Goal: Task Accomplishment & Management: Complete application form

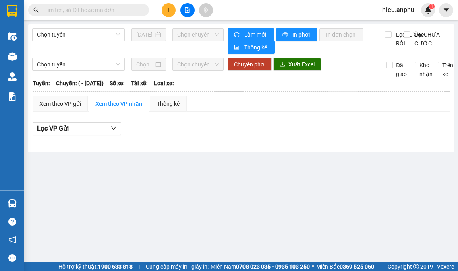
type input "[DATE]"
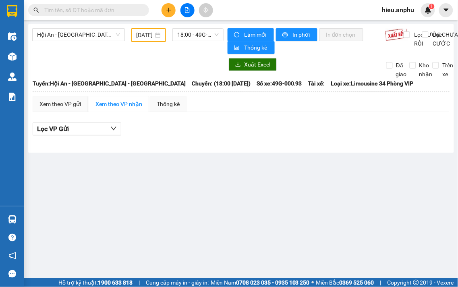
click at [412, 13] on span "hieu.anphu" at bounding box center [398, 10] width 45 height 10
click at [409, 19] on li "Đăng xuất" at bounding box center [402, 25] width 52 height 13
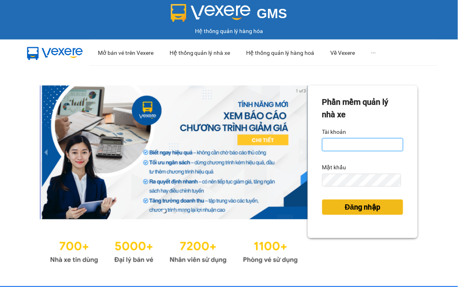
type input "vy.anphu"
click at [368, 207] on span "Đăng nhập" at bounding box center [362, 206] width 35 height 11
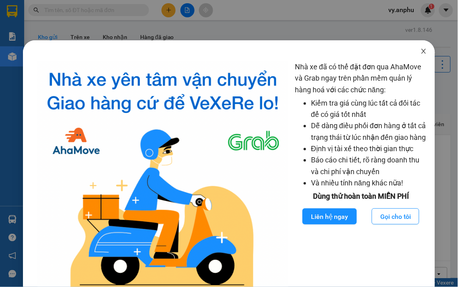
click at [420, 50] on icon "close" at bounding box center [423, 51] width 6 height 6
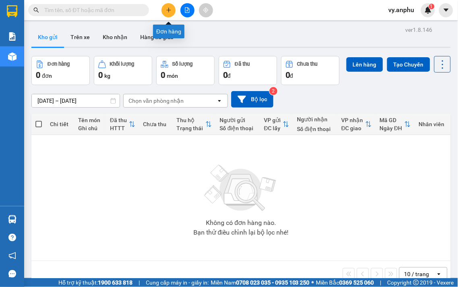
click at [174, 10] on button at bounding box center [168, 10] width 14 height 14
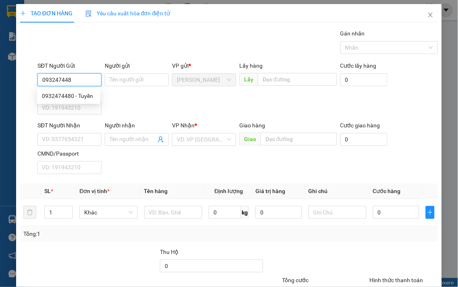
type input "0932474480"
click at [77, 97] on div "0932474480 - Tuyền" at bounding box center [69, 95] width 54 height 9
type input "Tuyền"
type input "0963155946"
type input "Ngọc Hoa"
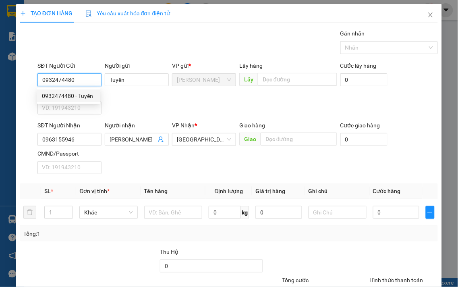
type input "50.000"
type input "0932474480"
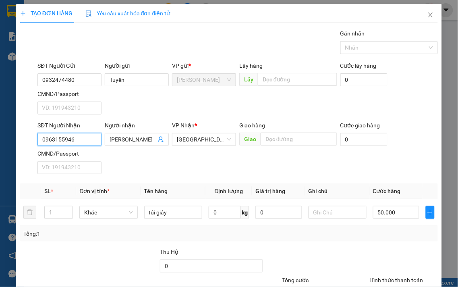
click at [83, 139] on input "0963155946" at bounding box center [69, 139] width 64 height 13
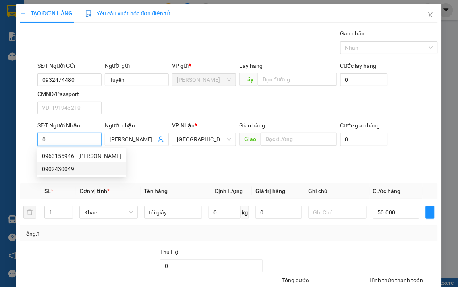
click at [59, 168] on div "0902430049" at bounding box center [81, 168] width 79 height 9
type input "0902430049"
type input "cv đức trọng"
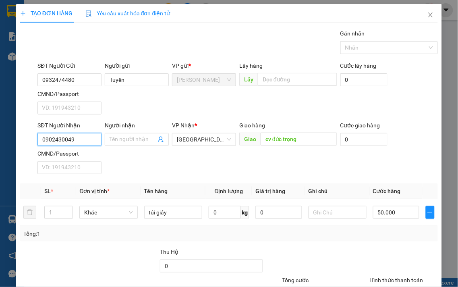
type input "40.000"
type input "0902430049"
click at [131, 139] on input "Người nhận" at bounding box center [133, 139] width 46 height 9
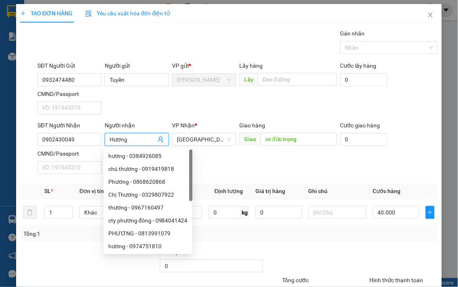
type input "Hương"
click at [312, 172] on div "SĐT Người Nhận 0902430049 Người nhận Hương VP Nhận * Đà Lạt Giao hàng Giao cv đ…" at bounding box center [238, 149] width 404 height 56
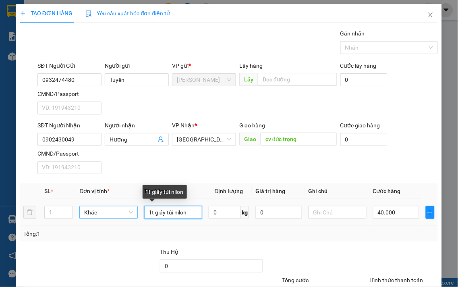
drag, startPoint x: 190, startPoint y: 212, endPoint x: 95, endPoint y: 212, distance: 95.0
click at [95, 212] on tr "1 Khác 1t giấy túi nilon 0 kg 0 40.000" at bounding box center [229, 212] width 418 height 27
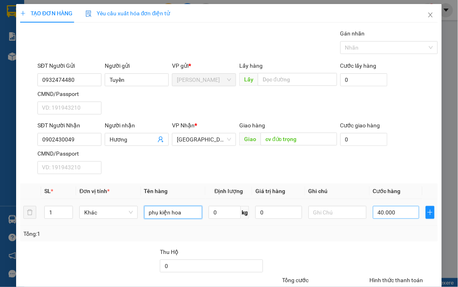
type input "phụ kiện hoa"
click at [387, 208] on input "40.000" at bounding box center [396, 212] width 46 height 13
type input "5"
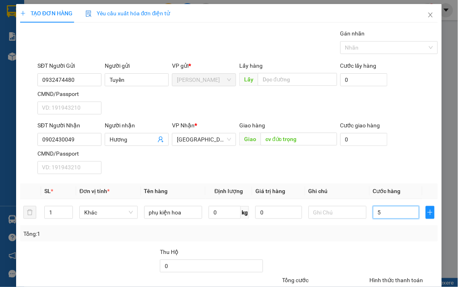
type input "50"
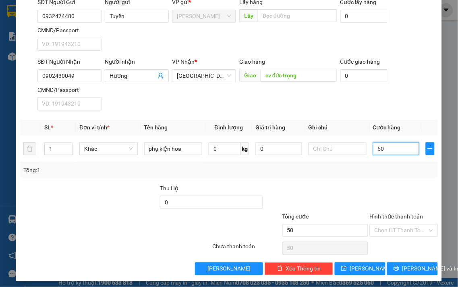
scroll to position [67, 0]
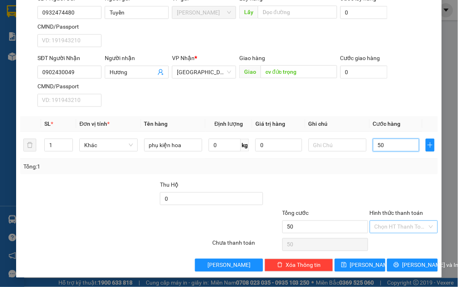
type input "50"
type input "50.000"
click at [402, 225] on input "Hình thức thanh toán" at bounding box center [401, 227] width 53 height 12
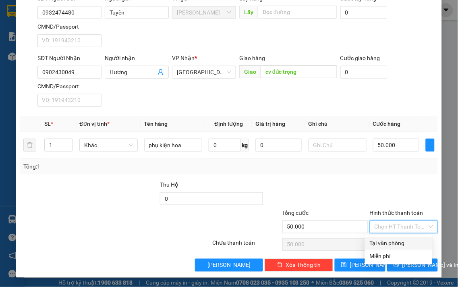
drag, startPoint x: 399, startPoint y: 237, endPoint x: 402, endPoint y: 258, distance: 21.5
click at [399, 240] on div "Tại văn phòng" at bounding box center [398, 243] width 67 height 13
type input "0"
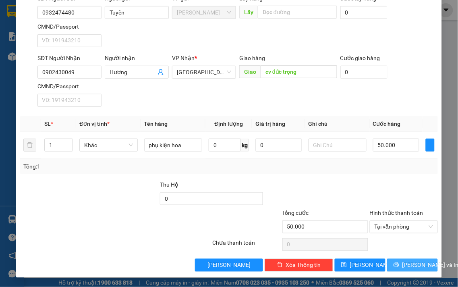
click at [403, 265] on span "Lưu và In" at bounding box center [430, 265] width 56 height 9
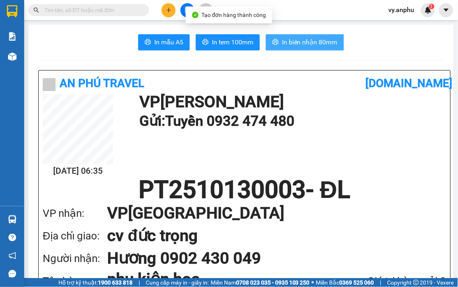
click at [288, 46] on span "In biên nhận 80mm" at bounding box center [310, 42] width 56 height 10
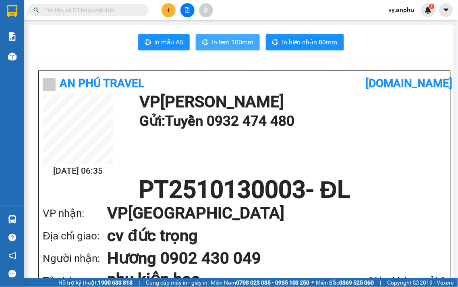
click at [240, 49] on button "In tem 100mm" at bounding box center [228, 42] width 64 height 16
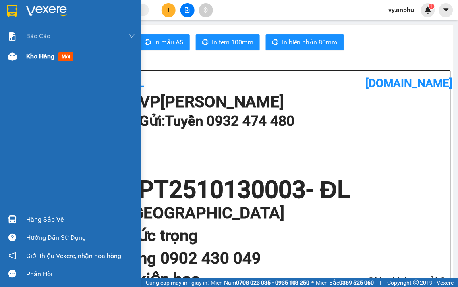
click at [52, 58] on span "Kho hàng" at bounding box center [40, 56] width 28 height 8
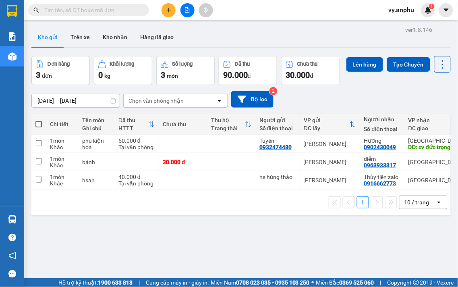
click at [123, 12] on input "text" at bounding box center [91, 10] width 95 height 9
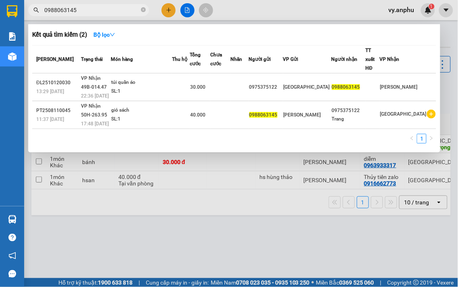
click at [122, 13] on input "0988063145" at bounding box center [91, 10] width 95 height 9
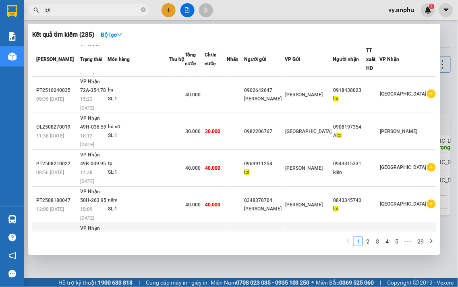
scroll to position [113, 0]
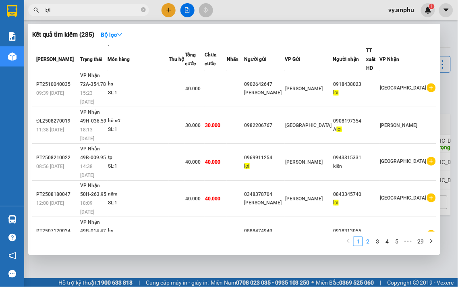
type input "lợi"
click at [369, 242] on link "2" at bounding box center [367, 241] width 9 height 9
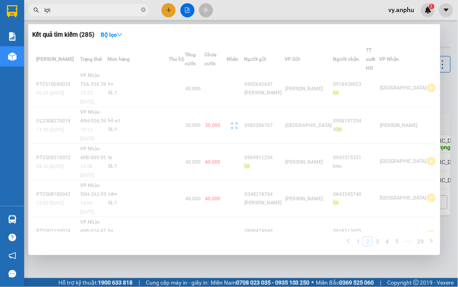
scroll to position [122, 0]
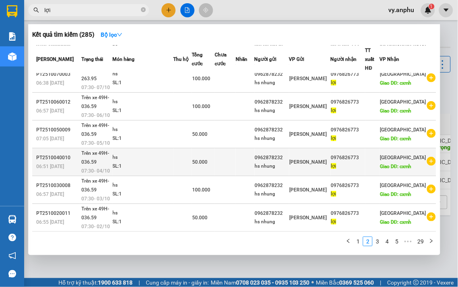
click at [427, 162] on icon "plus-circle" at bounding box center [431, 161] width 9 height 9
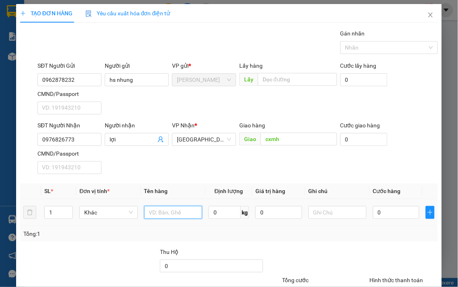
click at [162, 207] on input "text" at bounding box center [173, 212] width 58 height 13
type input "hs"
click at [388, 212] on input "0" at bounding box center [396, 212] width 46 height 13
type input "5"
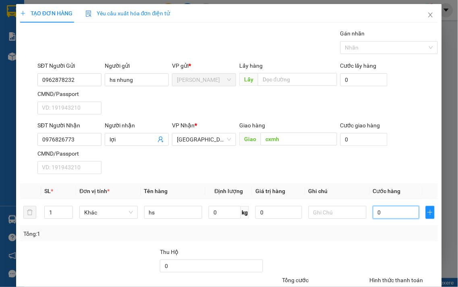
type input "5"
type input "50"
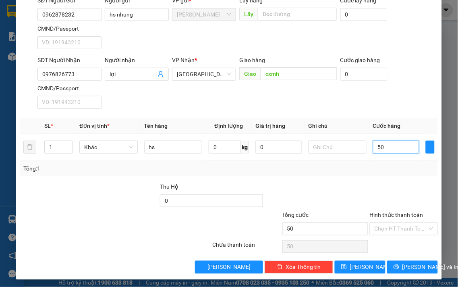
scroll to position [67, 0]
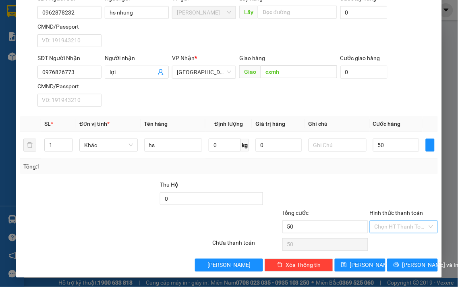
type input "50.000"
click at [393, 230] on input "Hình thức thanh toán" at bounding box center [401, 227] width 53 height 12
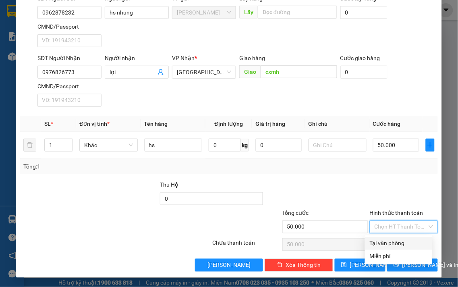
click at [390, 239] on div "Tại văn phòng" at bounding box center [399, 243] width 58 height 9
type input "0"
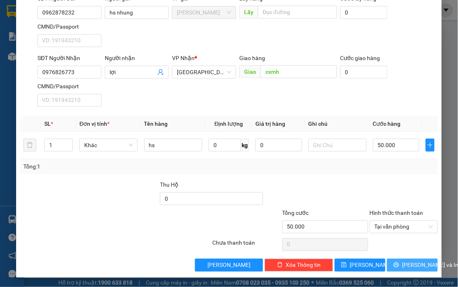
click at [404, 270] on button "Lưu và In" at bounding box center [412, 265] width 51 height 13
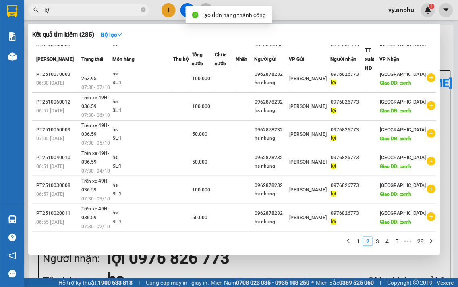
click at [278, 265] on div at bounding box center [229, 143] width 458 height 287
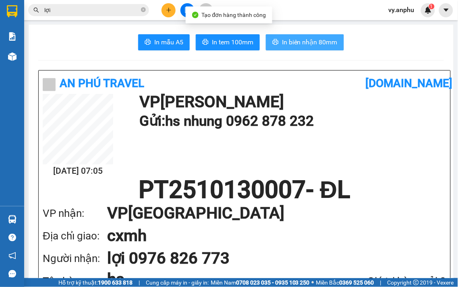
click at [310, 43] on span "In biên nhận 80mm" at bounding box center [310, 42] width 56 height 10
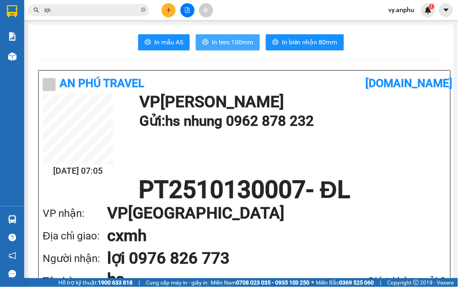
click at [231, 50] on button "In tem 100mm" at bounding box center [228, 42] width 64 height 16
click at [226, 42] on span "In tem 100mm" at bounding box center [232, 42] width 41 height 10
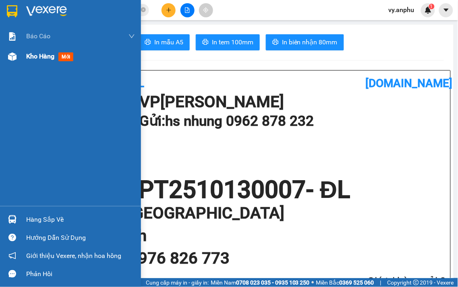
click at [37, 55] on span "Kho hàng" at bounding box center [40, 56] width 28 height 8
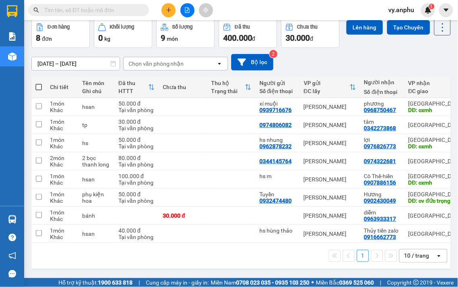
scroll to position [57, 0]
click at [424, 259] on div "10 / trang" at bounding box center [417, 255] width 36 height 13
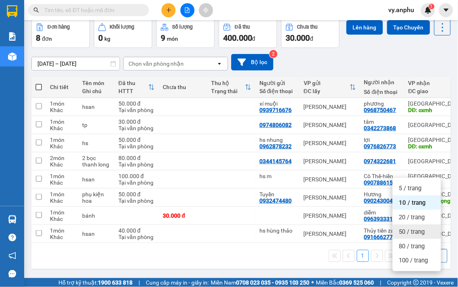
click at [404, 228] on span "50 / trang" at bounding box center [412, 232] width 26 height 8
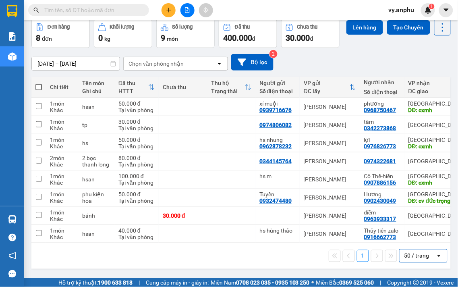
click at [37, 84] on span at bounding box center [38, 87] width 6 height 6
click at [39, 83] on input "checkbox" at bounding box center [39, 83] width 0 height 0
checkbox input "true"
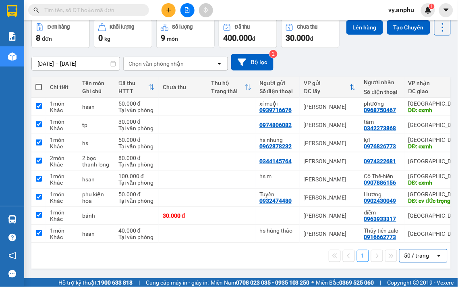
checkbox input "true"
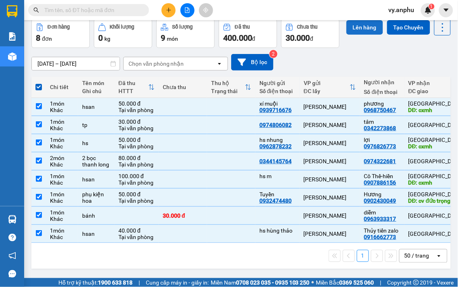
click at [346, 33] on button "Lên hàng" at bounding box center [364, 27] width 37 height 14
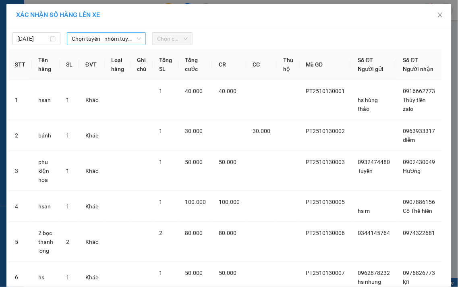
click at [86, 35] on span "Chọn tuyến - nhóm tuyến" at bounding box center [106, 39] width 69 height 12
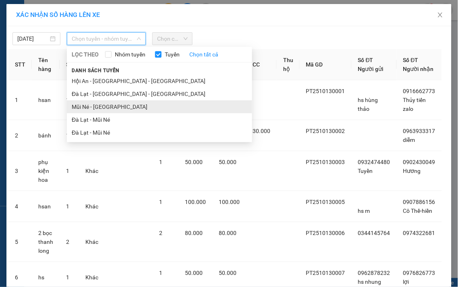
click at [89, 103] on li "Mũi Né - Đà Lạt" at bounding box center [159, 106] width 185 height 13
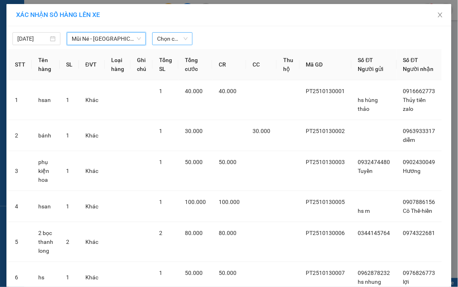
click at [168, 39] on span "Chọn chuyến" at bounding box center [172, 39] width 31 height 12
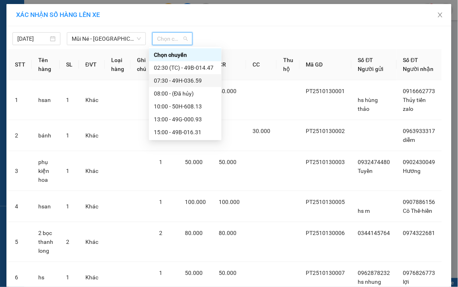
click at [172, 82] on div "07:30 - 49H-036.59" at bounding box center [185, 80] width 63 height 9
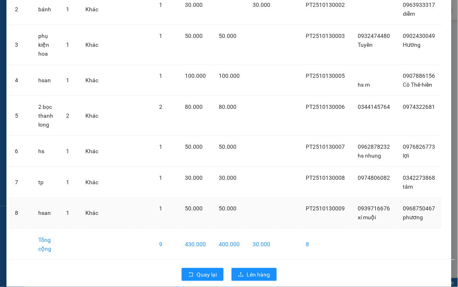
scroll to position [154, 0]
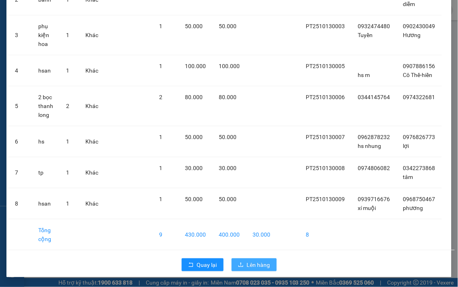
click at [254, 269] on span "Lên hàng" at bounding box center [258, 264] width 23 height 9
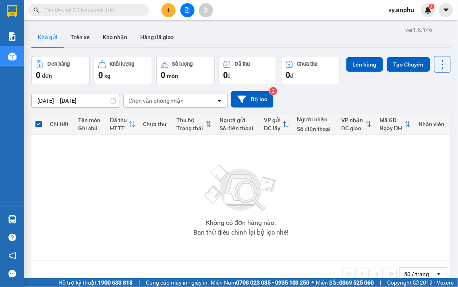
click at [133, 11] on input "text" at bounding box center [91, 10] width 95 height 9
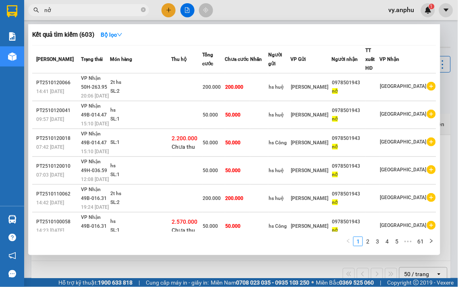
type input "n"
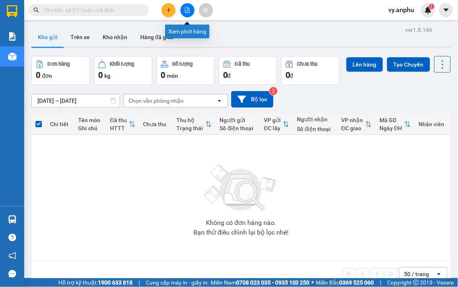
click at [187, 14] on button at bounding box center [187, 10] width 14 height 14
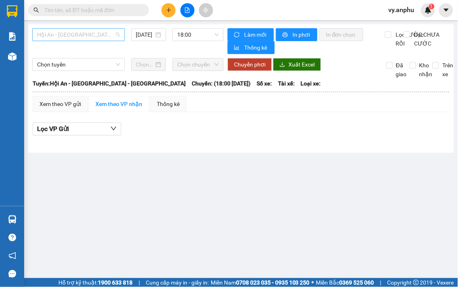
click at [90, 39] on span "Hội An - [GEOGRAPHIC_DATA] - [GEOGRAPHIC_DATA]" at bounding box center [78, 35] width 83 height 12
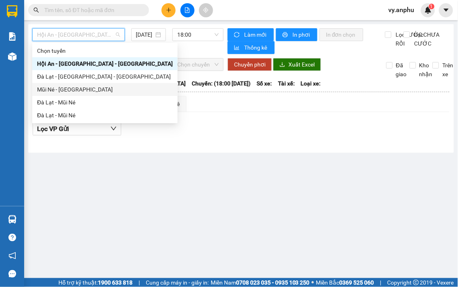
click at [72, 91] on div "Mũi Né - Đà Lạt" at bounding box center [105, 89] width 136 height 9
type input "13/10/2025"
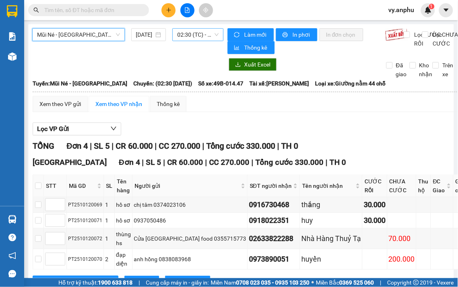
click at [198, 32] on span "02:30 (TC) - 49B-014.47" at bounding box center [197, 35] width 41 height 12
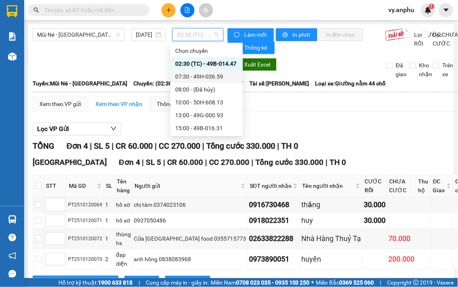
click at [187, 77] on div "07:30 - 49H-036.59" at bounding box center [206, 76] width 63 height 9
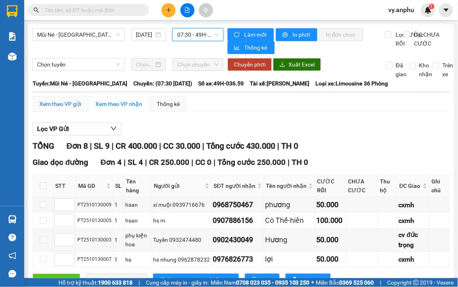
click at [50, 106] on div "Xem theo VP gửi" at bounding box center [59, 103] width 41 height 9
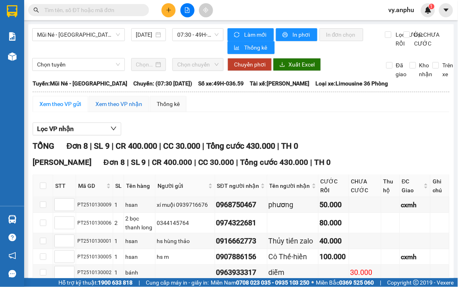
click at [114, 108] on div "Xem theo VP nhận" at bounding box center [118, 103] width 47 height 9
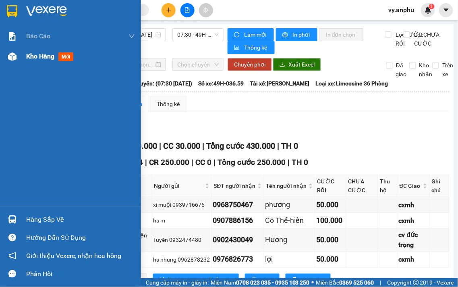
click at [33, 55] on span "Kho hàng" at bounding box center [40, 56] width 28 height 8
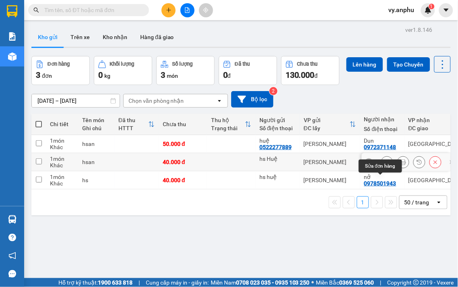
click at [384, 165] on icon at bounding box center [387, 162] width 6 height 6
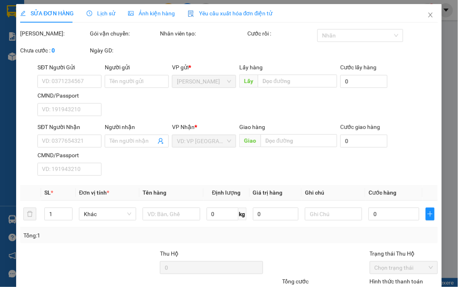
type input "hs Huệ"
type input "0866772798"
type input "Thiện"
type input "40.000"
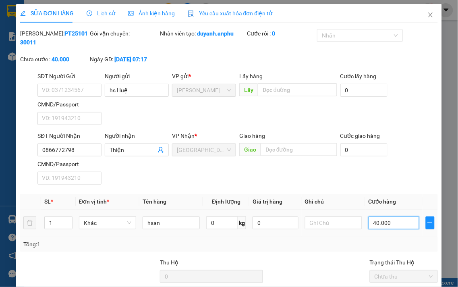
click at [395, 216] on input "40.000" at bounding box center [393, 222] width 51 height 13
type input "5"
type input "50"
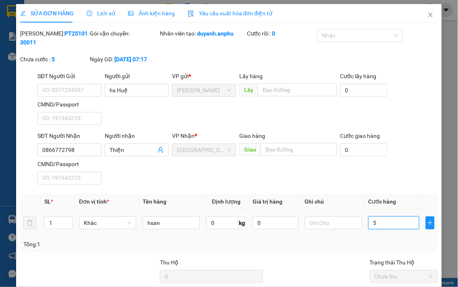
type input "50"
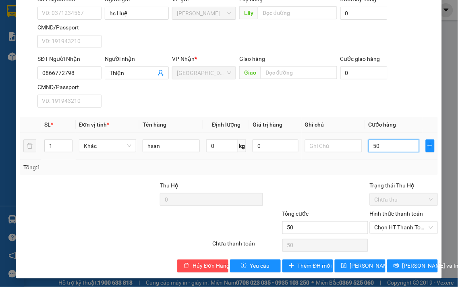
scroll to position [78, 0]
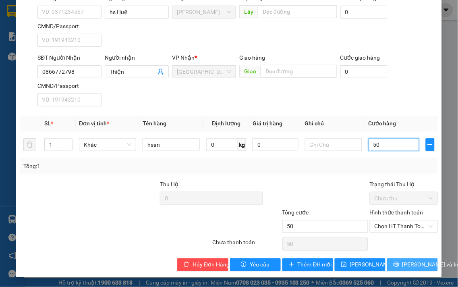
type input "50"
type input "50.000"
click at [397, 268] on button "Lưu và In" at bounding box center [412, 264] width 51 height 13
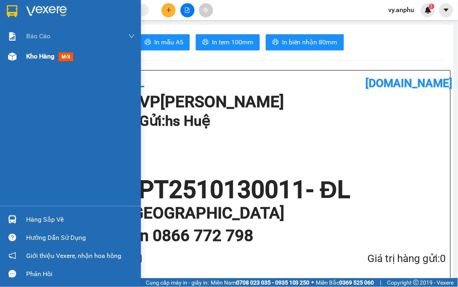
click at [43, 58] on span "Kho hàng" at bounding box center [40, 56] width 28 height 8
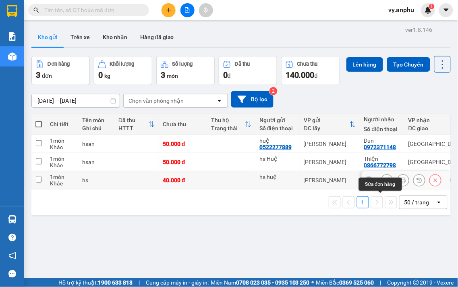
click at [384, 183] on icon at bounding box center [387, 180] width 6 height 6
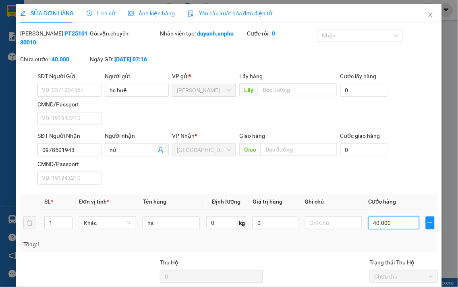
click at [395, 226] on input "40.000" at bounding box center [393, 222] width 51 height 13
type input "5"
type input "50"
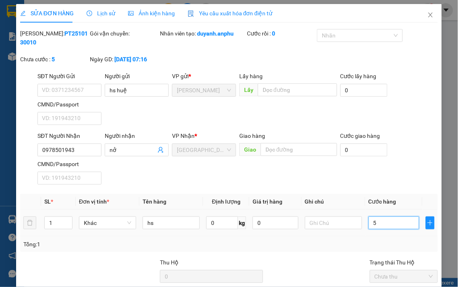
type input "50"
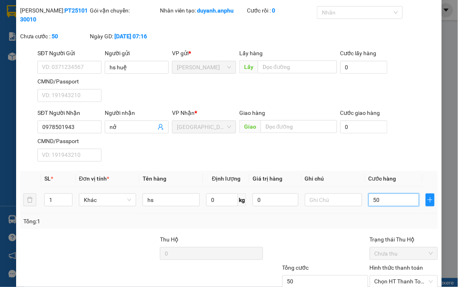
scroll to position [78, 0]
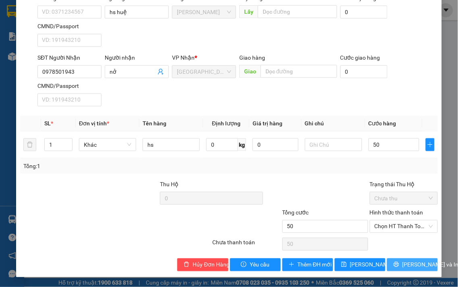
type input "50.000"
click at [404, 266] on span "Lưu và In" at bounding box center [430, 264] width 56 height 9
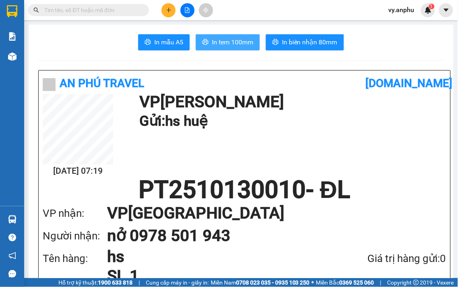
click at [229, 38] on span "In tem 100mm" at bounding box center [232, 42] width 41 height 10
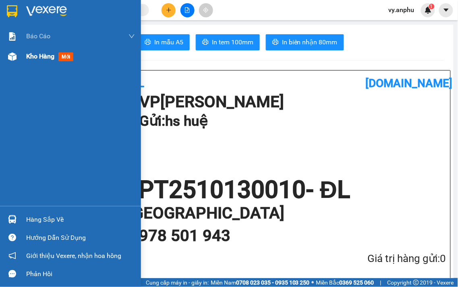
drag, startPoint x: 35, startPoint y: 62, endPoint x: 63, endPoint y: 60, distance: 27.5
click at [39, 62] on div "Kho hàng mới" at bounding box center [80, 56] width 109 height 20
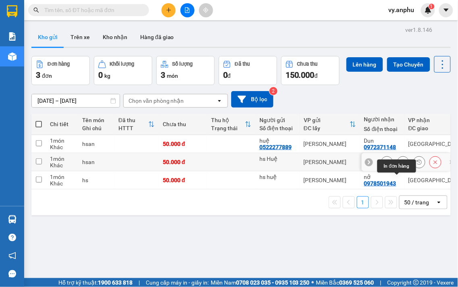
click at [397, 169] on button at bounding box center [402, 162] width 11 height 14
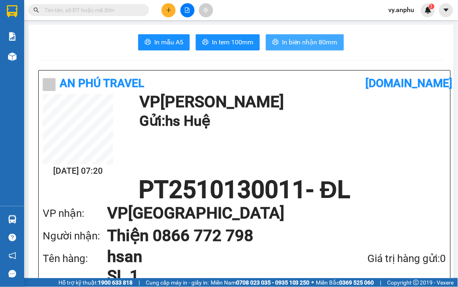
click at [283, 44] on span "In biên nhận 80mm" at bounding box center [310, 42] width 56 height 10
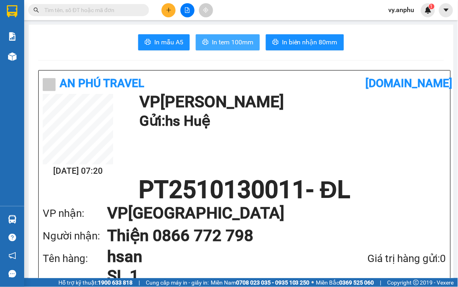
click at [239, 40] on span "In tem 100mm" at bounding box center [232, 42] width 41 height 10
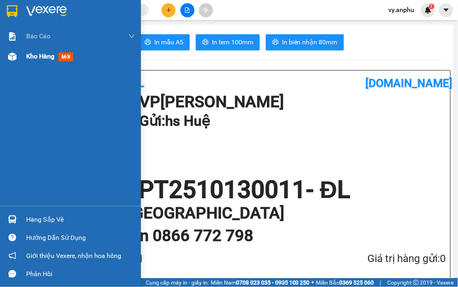
click at [43, 58] on span "Kho hàng" at bounding box center [40, 56] width 28 height 8
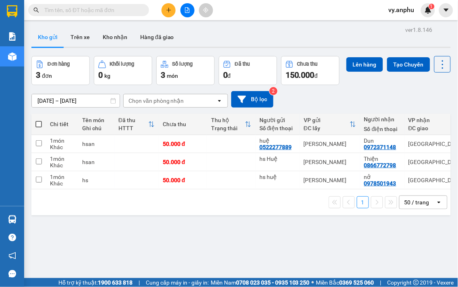
click at [38, 127] on span at bounding box center [38, 124] width 6 height 6
click at [39, 120] on input "checkbox" at bounding box center [39, 120] width 0 height 0
checkbox input "true"
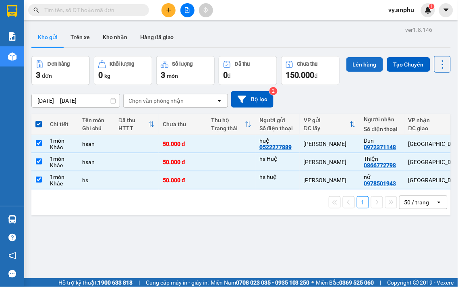
click at [346, 72] on button "Lên hàng" at bounding box center [364, 64] width 37 height 14
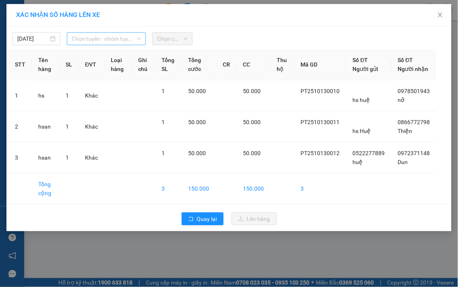
click at [127, 38] on span "Chọn tuyến - nhóm tuyến" at bounding box center [106, 39] width 69 height 12
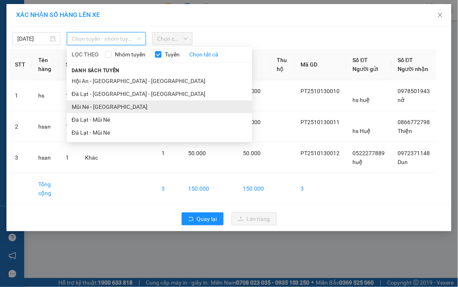
click at [101, 110] on li "Mũi Né - Đà Lạt" at bounding box center [159, 106] width 185 height 13
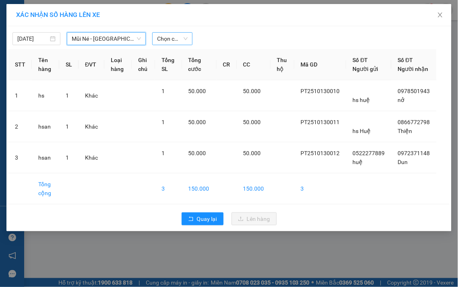
click at [173, 33] on span "Chọn chuyến" at bounding box center [172, 39] width 31 height 12
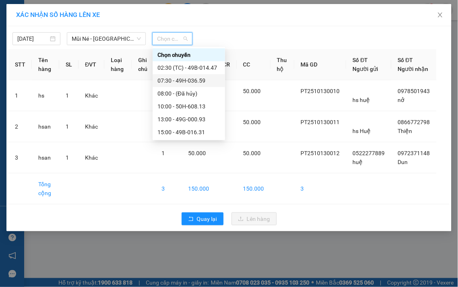
click at [174, 82] on div "07:30 - 49H-036.59" at bounding box center [188, 80] width 63 height 9
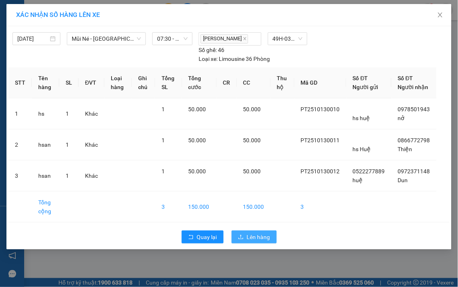
click at [270, 243] on button "Lên hàng" at bounding box center [254, 236] width 45 height 13
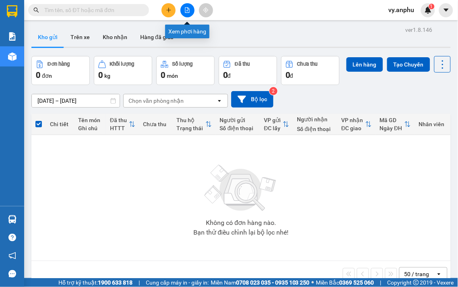
click at [193, 9] on button at bounding box center [187, 10] width 14 height 14
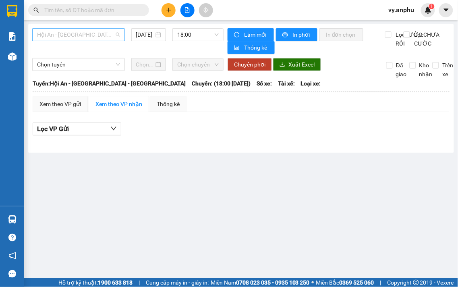
click at [94, 39] on span "Hội An - [GEOGRAPHIC_DATA] - [GEOGRAPHIC_DATA]" at bounding box center [78, 35] width 83 height 12
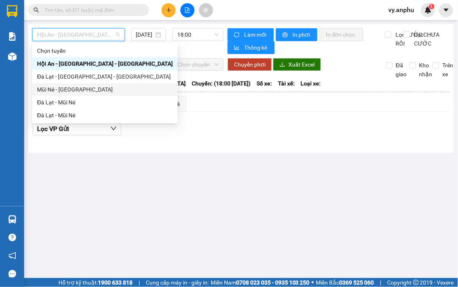
click at [76, 89] on div "Mũi Né - Đà Lạt" at bounding box center [105, 89] width 136 height 9
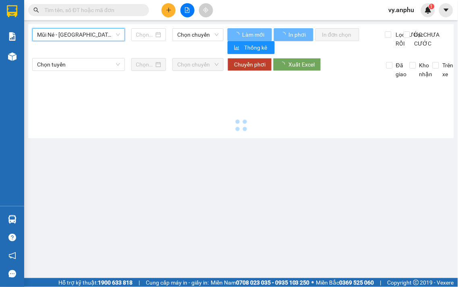
type input "13/10/2025"
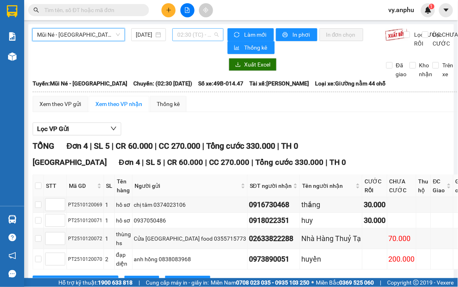
click at [192, 31] on span "02:30 (TC) - 49B-014.47" at bounding box center [197, 35] width 41 height 12
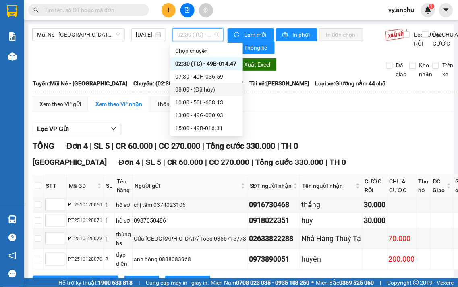
drag, startPoint x: 204, startPoint y: 87, endPoint x: 315, endPoint y: 103, distance: 112.8
click at [315, 103] on body "Kết quả tìm kiếm ( 603 ) Bộ lọc Mã ĐH Trạng thái Món hàng Thu hộ Tổng cước Chưa…" at bounding box center [229, 143] width 458 height 287
click at [213, 75] on div "07:30 - 49H-036.59" at bounding box center [206, 76] width 63 height 9
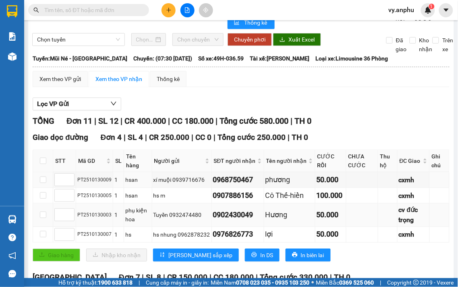
scroll to position [134, 0]
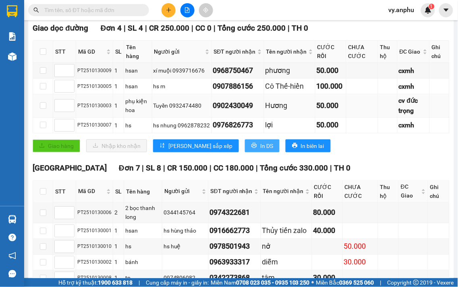
drag, startPoint x: 235, startPoint y: 146, endPoint x: 199, endPoint y: 99, distance: 59.4
click at [260, 144] on span "In DS" at bounding box center [266, 145] width 13 height 9
click at [168, 10] on icon "plus" at bounding box center [168, 10] width 4 height 0
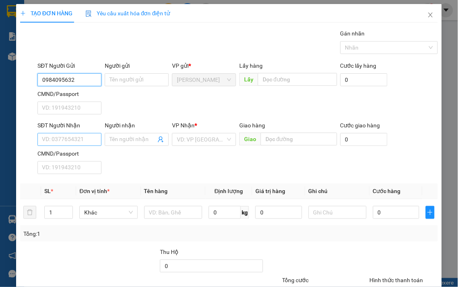
type input "0984095632"
click at [74, 142] on input "SĐT Người Nhận" at bounding box center [69, 139] width 64 height 13
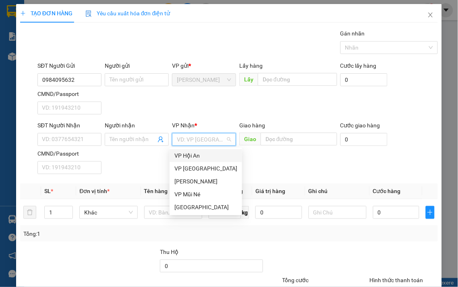
click at [211, 145] on input "search" at bounding box center [201, 139] width 49 height 12
click at [190, 209] on div "Đà Lạt" at bounding box center [205, 207] width 63 height 9
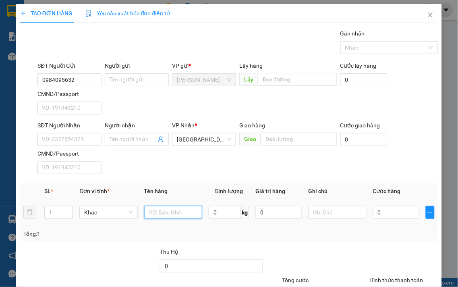
click at [175, 215] on input "text" at bounding box center [173, 212] width 58 height 13
drag, startPoint x: 55, startPoint y: 212, endPoint x: 37, endPoint y: 212, distance: 18.1
click at [37, 212] on tr "1 Khác 0 kg 0 0" at bounding box center [229, 212] width 418 height 27
type input "8"
click at [145, 212] on input "text" at bounding box center [173, 212] width 58 height 13
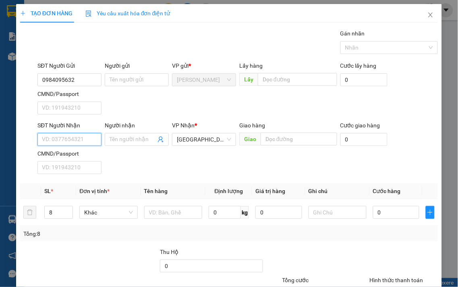
click at [93, 140] on input "SĐT Người Nhận" at bounding box center [69, 139] width 64 height 13
type input "0907597788"
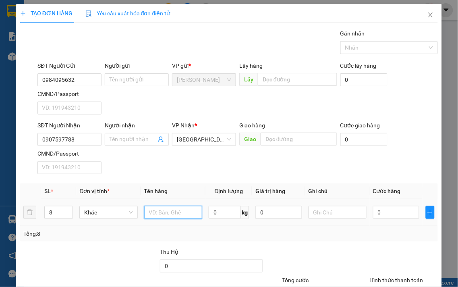
click at [182, 214] on input "text" at bounding box center [173, 212] width 58 height 13
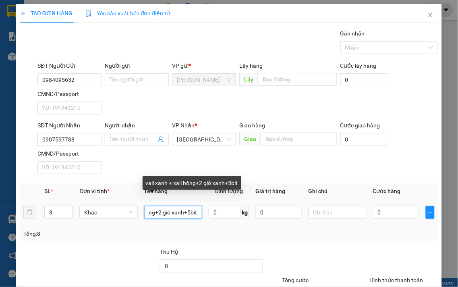
scroll to position [0, 47]
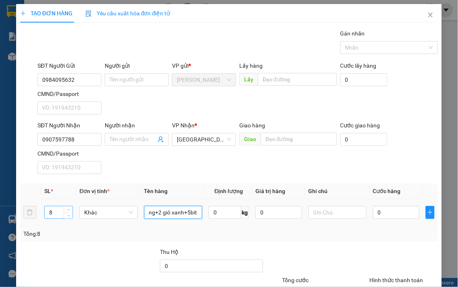
type input "vali xanh + xali hồng+2 giỏ xanh+5bit"
click at [25, 210] on tr "8 Khác vali xanh + xali hồng+2 giỏ xanh+5bit 0 kg 0 0" at bounding box center [229, 212] width 418 height 27
type input "9"
click at [386, 206] on input "0" at bounding box center [396, 212] width 46 height 13
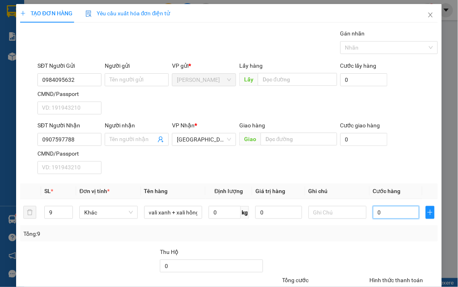
type input "3"
type input "38"
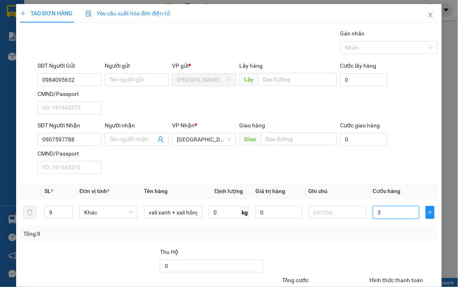
type input "38"
type input "380"
type input "380.000"
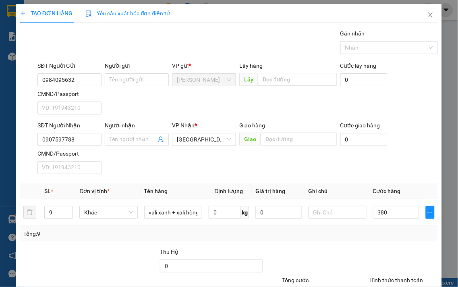
type input "380.000"
click at [392, 248] on div at bounding box center [404, 261] width 70 height 28
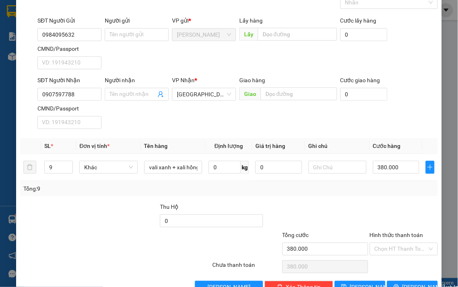
scroll to position [67, 0]
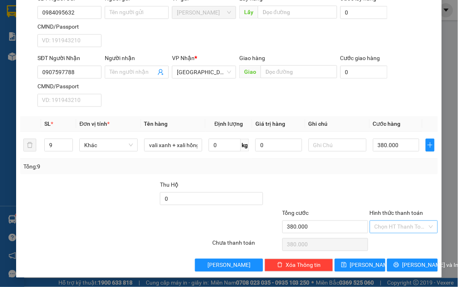
click at [385, 224] on input "Hình thức thanh toán" at bounding box center [401, 227] width 53 height 12
drag, startPoint x: 385, startPoint y: 195, endPoint x: 395, endPoint y: 213, distance: 19.8
click at [385, 195] on div at bounding box center [404, 194] width 70 height 28
click at [402, 267] on span "Lưu và In" at bounding box center [430, 265] width 56 height 9
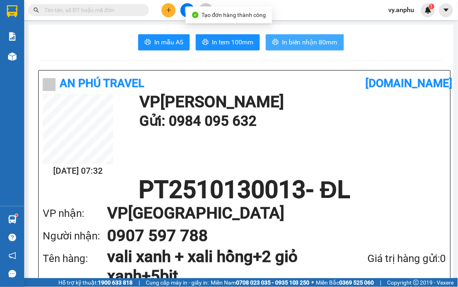
click at [292, 47] on span "In biên nhận 80mm" at bounding box center [310, 42] width 56 height 10
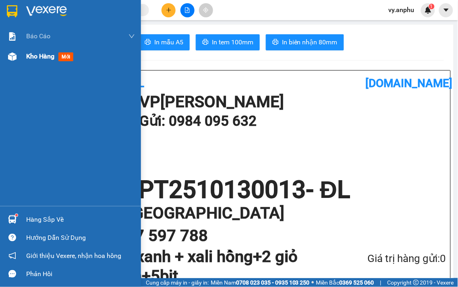
click at [60, 66] on div "Kho hàng mới" at bounding box center [80, 56] width 109 height 20
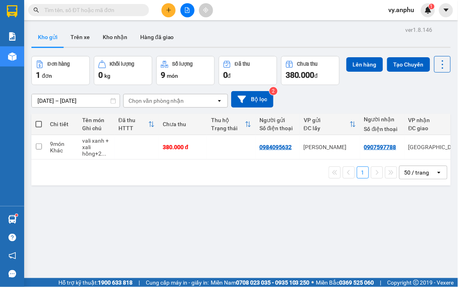
click at [41, 127] on span at bounding box center [38, 124] width 6 height 6
click at [39, 120] on input "checkbox" at bounding box center [39, 120] width 0 height 0
checkbox input "true"
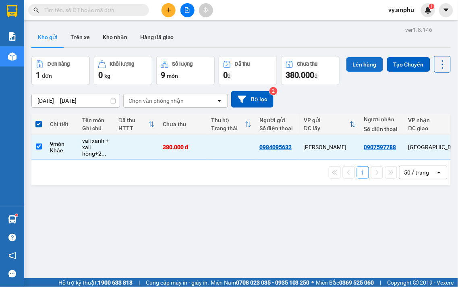
click at [346, 72] on button "Lên hàng" at bounding box center [364, 64] width 37 height 14
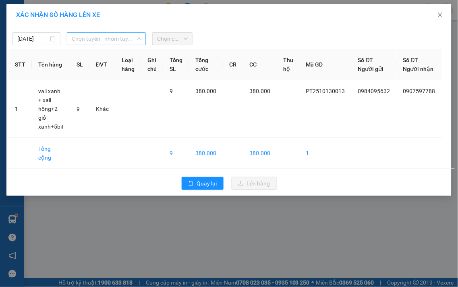
click at [101, 41] on span "Chọn tuyến - nhóm tuyến" at bounding box center [106, 39] width 69 height 12
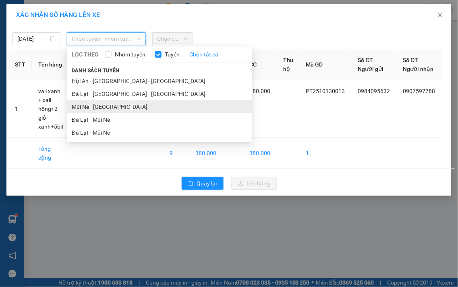
click at [90, 106] on li "Mũi Né - Đà Lạt" at bounding box center [159, 106] width 185 height 13
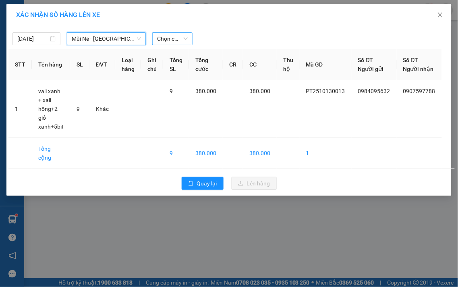
click at [171, 39] on span "Chọn chuyến" at bounding box center [172, 39] width 31 height 12
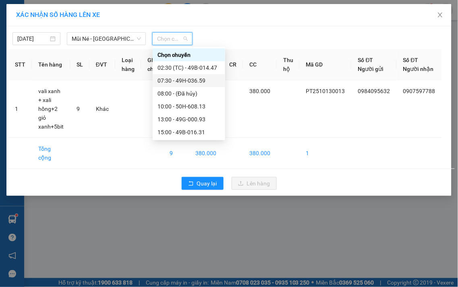
click at [175, 75] on div "07:30 - 49H-036.59" at bounding box center [189, 80] width 72 height 13
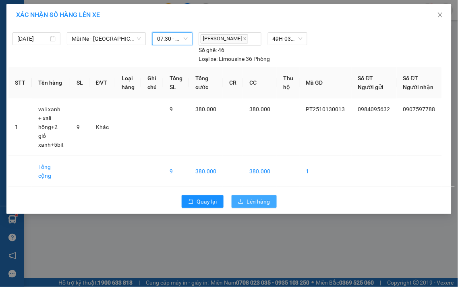
click at [243, 199] on icon "upload" at bounding box center [241, 202] width 6 height 6
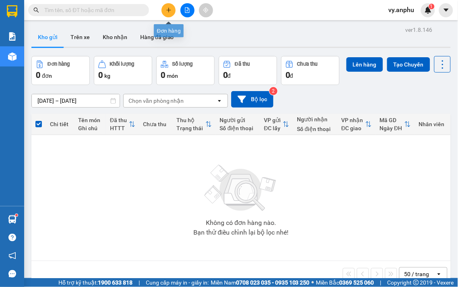
click at [172, 12] on button at bounding box center [168, 10] width 14 height 14
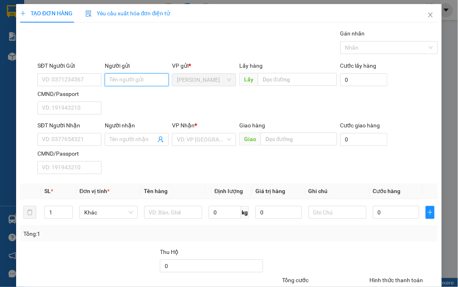
click at [132, 81] on input "Người gửi" at bounding box center [137, 79] width 64 height 13
drag, startPoint x: 154, startPoint y: 82, endPoint x: 95, endPoint y: 82, distance: 59.6
click at [95, 82] on div "SĐT Người Gửi VD: 0371234567 Người gửi hàng lấy 277ndc hàng lấy 277ndc VP gửi *…" at bounding box center [238, 89] width 404 height 56
type input "hàng lấy 277ndc"
click at [276, 75] on div "Lấy hàng Lấy" at bounding box center [288, 75] width 98 height 28
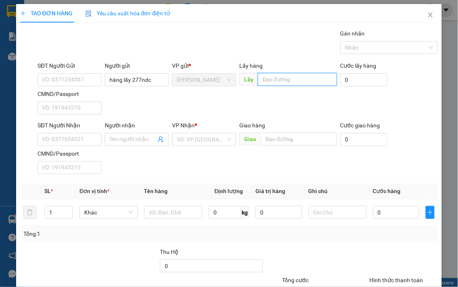
click at [276, 75] on input "text" at bounding box center [297, 79] width 79 height 13
paste input "hàng lấy 277ndc"
type input "hàng lấy 277ndc"
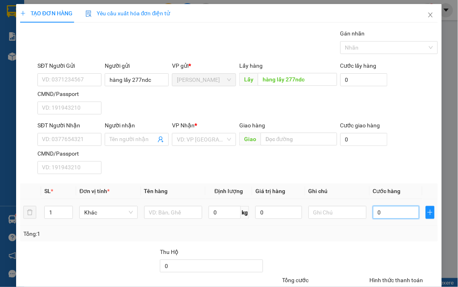
click at [381, 211] on input "0" at bounding box center [396, 212] width 46 height 13
type input "5"
type input "50"
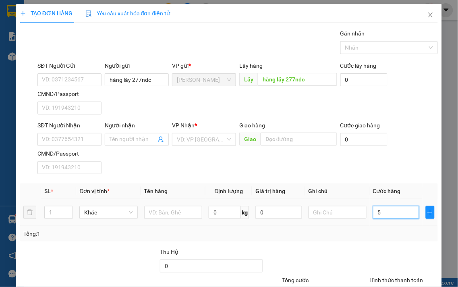
type input "50"
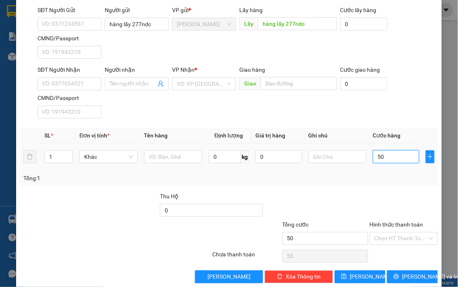
scroll to position [67, 0]
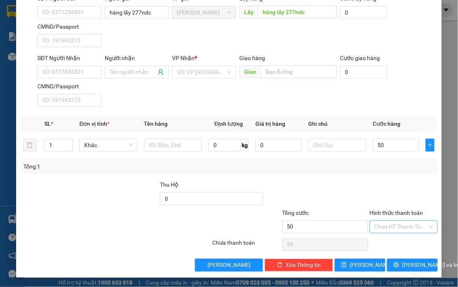
type input "50.000"
click at [385, 230] on input "Hình thức thanh toán" at bounding box center [401, 227] width 53 height 12
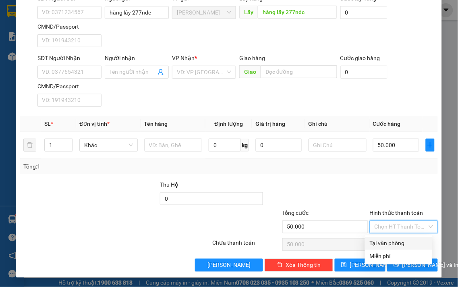
click at [383, 238] on div "Tại văn phòng" at bounding box center [398, 243] width 67 height 13
type input "0"
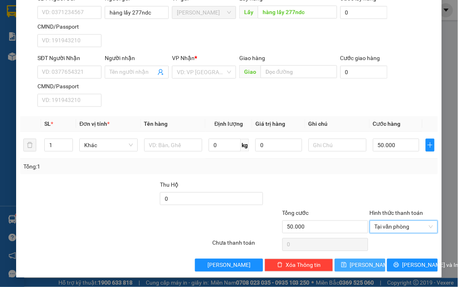
click at [365, 264] on button "Lưu" at bounding box center [360, 265] width 51 height 13
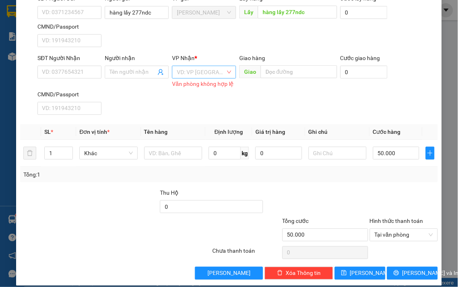
drag, startPoint x: 210, startPoint y: 69, endPoint x: 210, endPoint y: 75, distance: 6.0
click at [210, 71] on input "search" at bounding box center [201, 72] width 49 height 12
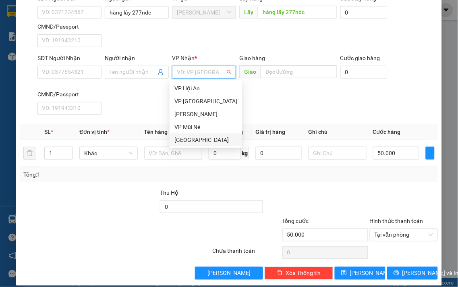
drag, startPoint x: 198, startPoint y: 139, endPoint x: 292, endPoint y: 214, distance: 120.9
click at [198, 140] on div "Đà Lạt" at bounding box center [205, 139] width 63 height 9
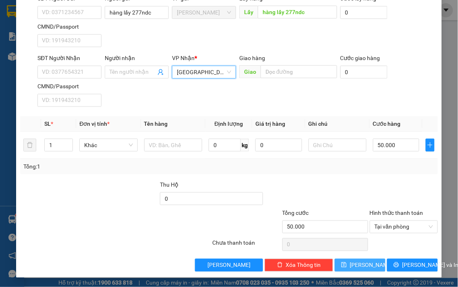
click at [357, 269] on span "Lưu" at bounding box center [371, 265] width 43 height 9
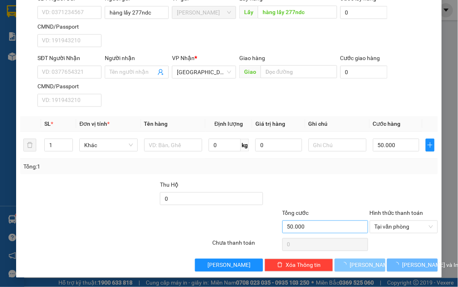
type input "0"
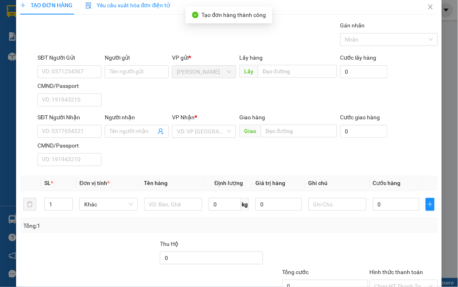
scroll to position [0, 0]
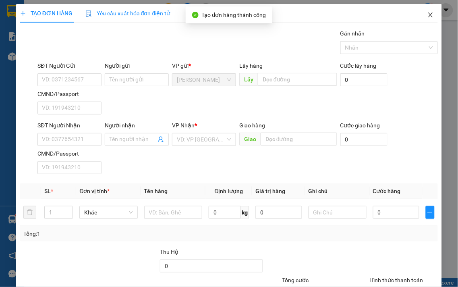
drag, startPoint x: 421, startPoint y: 4, endPoint x: 424, endPoint y: 15, distance: 11.5
click at [421, 10] on span "Close" at bounding box center [430, 15] width 23 height 23
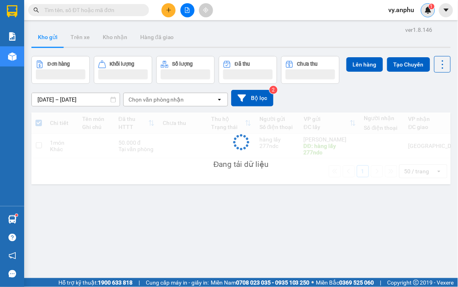
click at [425, 15] on div "1" at bounding box center [428, 10] width 14 height 14
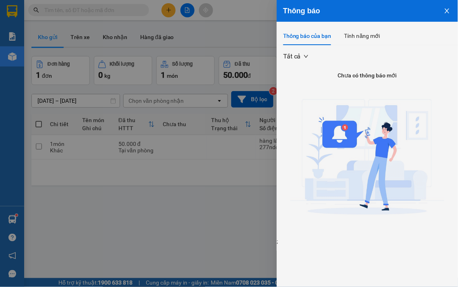
click at [452, 8] on button "Close" at bounding box center [447, 10] width 22 height 21
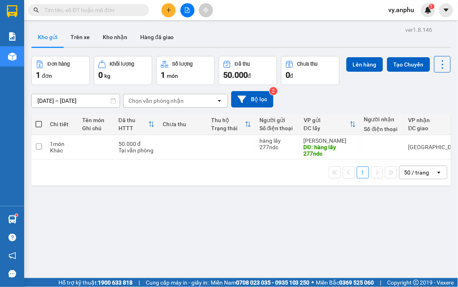
click at [39, 135] on th at bounding box center [38, 124] width 14 height 21
click at [35, 127] on span at bounding box center [38, 124] width 6 height 6
click at [39, 120] on input "checkbox" at bounding box center [39, 120] width 0 height 0
checkbox input "true"
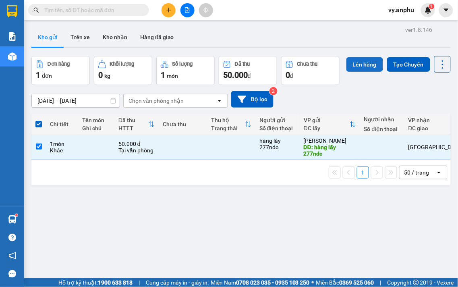
click at [346, 72] on button "Lên hàng" at bounding box center [364, 64] width 37 height 14
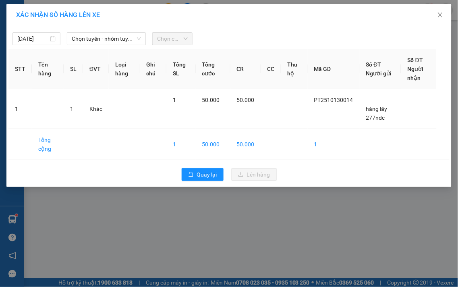
drag, startPoint x: 97, startPoint y: 31, endPoint x: 103, endPoint y: 50, distance: 19.9
click at [97, 33] on div "13/10/2025 Chọn tuyến - nhóm tuyến Chọn chuyến" at bounding box center [228, 36] width 441 height 17
drag, startPoint x: 103, startPoint y: 41, endPoint x: 97, endPoint y: 66, distance: 25.6
click at [102, 42] on span "Chọn tuyến - nhóm tuyến" at bounding box center [106, 39] width 69 height 12
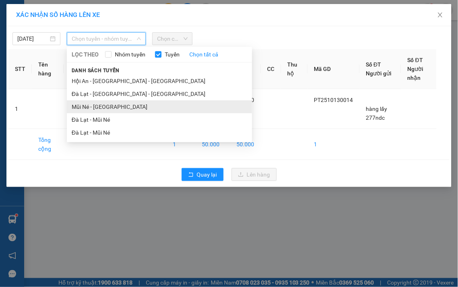
click at [91, 103] on li "Mũi Né - Đà Lạt" at bounding box center [159, 106] width 185 height 13
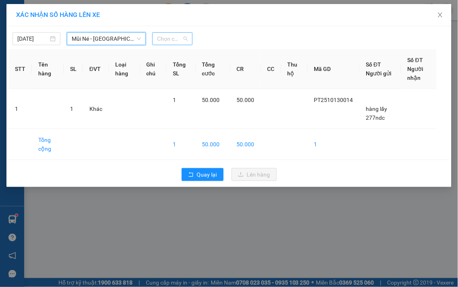
click at [168, 41] on span "Chọn chuyến" at bounding box center [172, 39] width 31 height 12
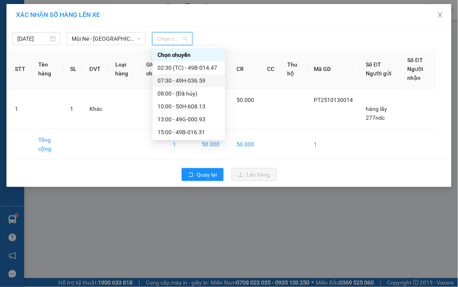
click at [186, 83] on div "07:30 - 49H-036.59" at bounding box center [188, 80] width 63 height 9
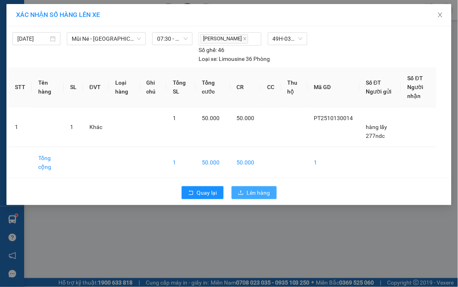
click at [267, 192] on span "Lên hàng" at bounding box center [258, 192] width 23 height 9
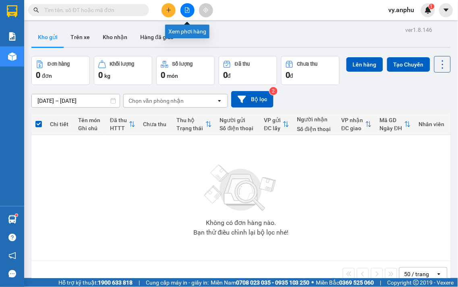
click at [188, 15] on button at bounding box center [187, 10] width 14 height 14
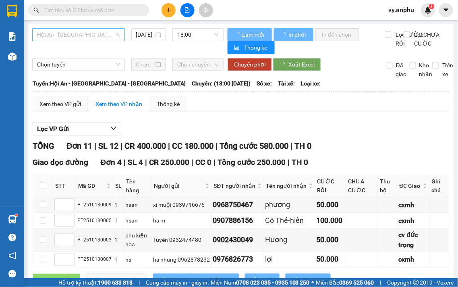
click at [99, 34] on span "Hội An - [GEOGRAPHIC_DATA] - [GEOGRAPHIC_DATA]" at bounding box center [78, 35] width 83 height 12
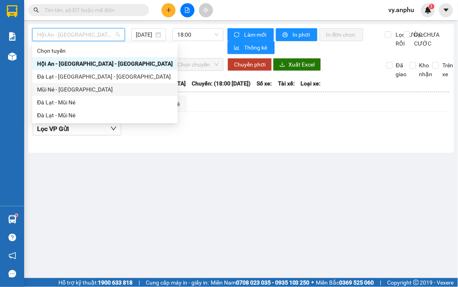
click at [73, 89] on div "Mũi Né - Đà Lạt" at bounding box center [105, 89] width 136 height 9
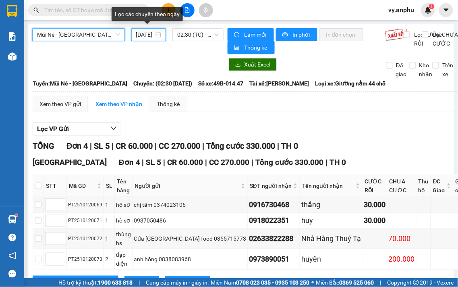
click at [149, 37] on input "13/10/2025" at bounding box center [145, 34] width 18 height 9
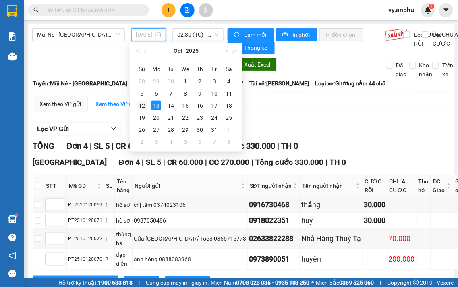
click at [144, 105] on div "12" at bounding box center [142, 106] width 10 height 10
type input "[DATE]"
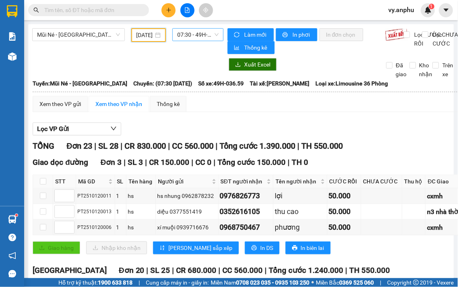
drag, startPoint x: 192, startPoint y: 33, endPoint x: 190, endPoint y: 39, distance: 6.2
click at [191, 33] on span "07:30 - 49H-036.59" at bounding box center [197, 35] width 41 height 12
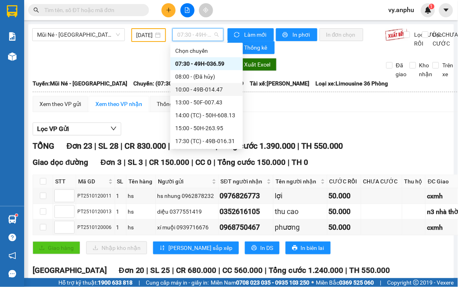
click at [188, 85] on div "10:00 - 49B-014.47" at bounding box center [206, 89] width 63 height 9
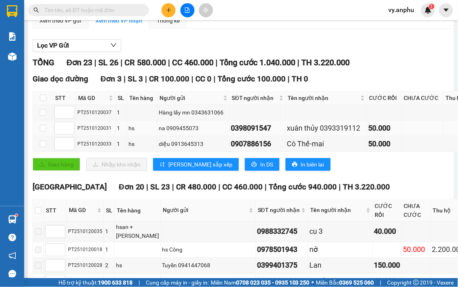
scroll to position [89, 0]
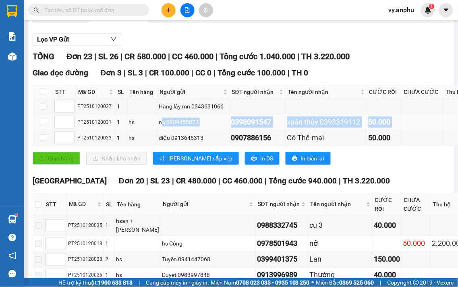
drag, startPoint x: 145, startPoint y: 143, endPoint x: 431, endPoint y: 152, distance: 285.7
click at [431, 130] on tr "PT2510120031 1 hs na 0909455073 0398091547 xuân thủy 0393319112 50.000 N3 tân h…" at bounding box center [283, 122] width 501 height 16
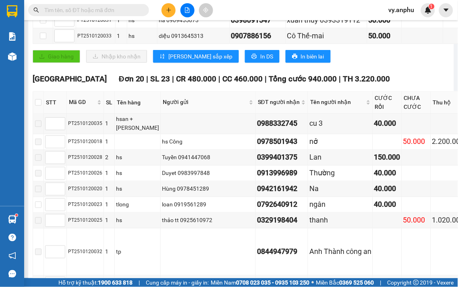
scroll to position [224, 0]
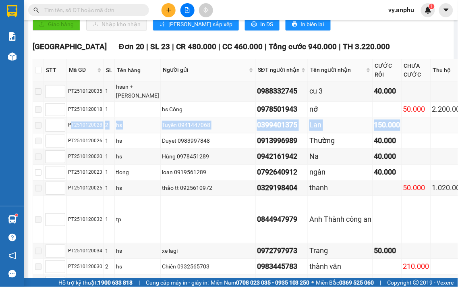
drag, startPoint x: 72, startPoint y: 168, endPoint x: 355, endPoint y: 173, distance: 283.1
click at [353, 133] on tr "PT2510120028 2 hs Tuyền 0941447068 0399401375 Lan 150.000" at bounding box center [283, 126] width 501 height 16
click at [402, 133] on td at bounding box center [416, 126] width 29 height 16
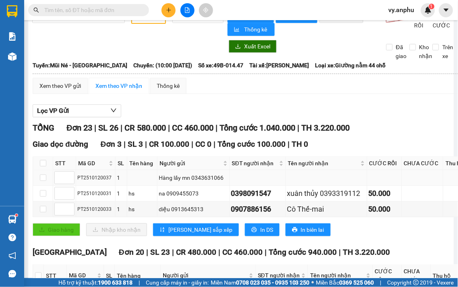
scroll to position [0, 0]
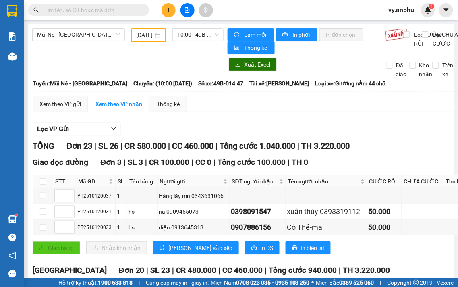
click at [198, 42] on div "Mũi Né - Đà Lạt 12/10/2025 10:00 - 49B-014.47" at bounding box center [127, 41] width 191 height 26
click at [194, 41] on div "10:00 - 49B-014.47" at bounding box center [197, 34] width 51 height 13
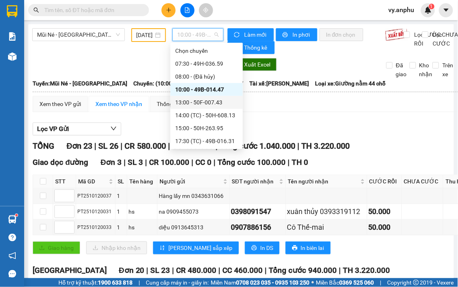
click at [193, 99] on div "13:00 - 50F-007.43" at bounding box center [206, 102] width 63 height 9
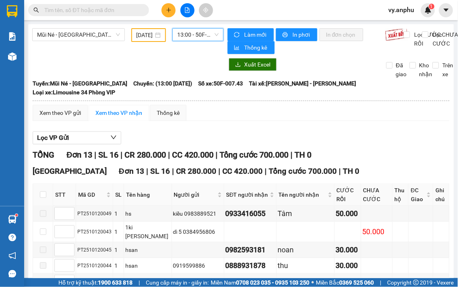
click at [200, 38] on span "13:00 - 50F-007.43" at bounding box center [197, 35] width 41 height 12
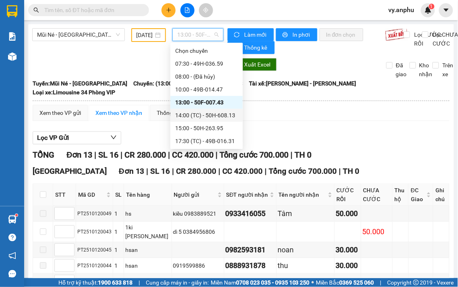
click at [200, 112] on div "14:00 (TC) - 50H-608.13" at bounding box center [206, 115] width 63 height 9
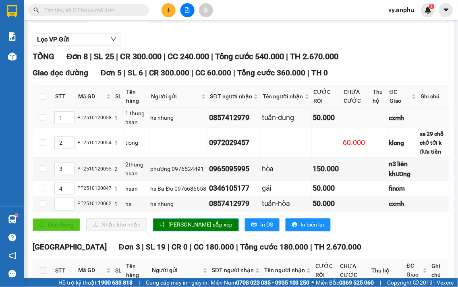
scroll to position [134, 0]
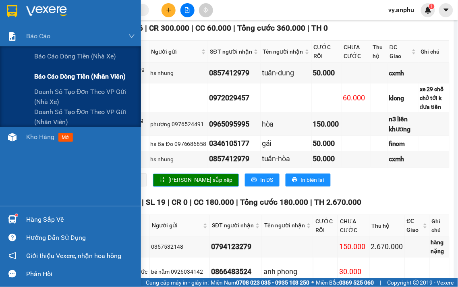
click at [62, 79] on span "Báo cáo dòng tiền (nhân viên)" at bounding box center [79, 76] width 91 height 10
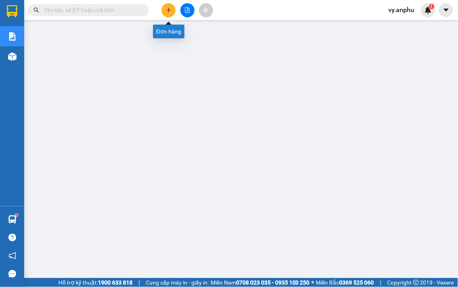
click at [170, 9] on icon "plus" at bounding box center [169, 10] width 6 height 6
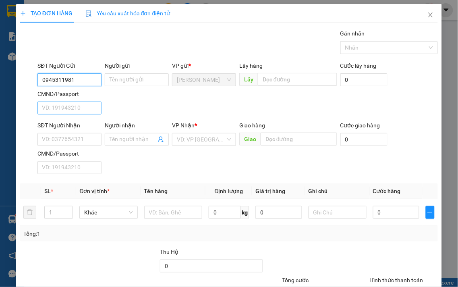
type input "0945311981"
click at [74, 109] on input "CMND/Passport" at bounding box center [69, 107] width 64 height 13
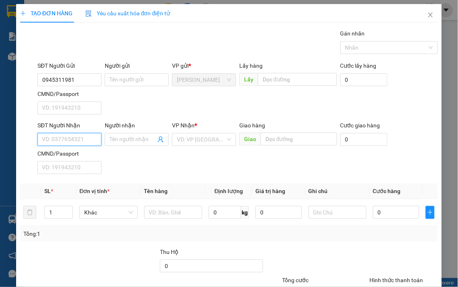
click at [64, 144] on input "SĐT Người Nhận" at bounding box center [69, 139] width 64 height 13
type input "0901231043"
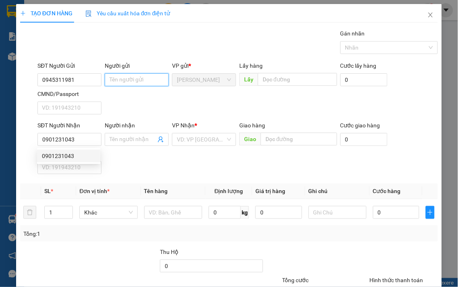
click at [142, 80] on input "Người gửi" at bounding box center [137, 79] width 64 height 13
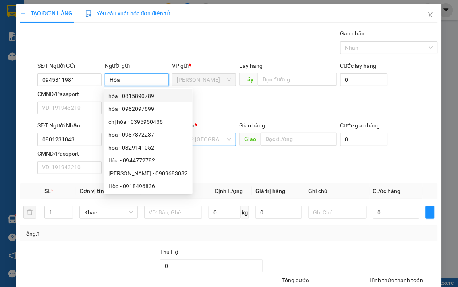
type input "Hòa"
click at [219, 141] on input "search" at bounding box center [201, 139] width 49 height 12
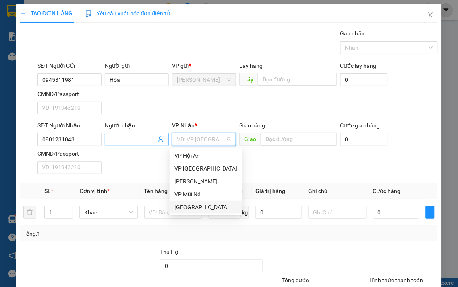
drag, startPoint x: 183, startPoint y: 209, endPoint x: 122, endPoint y: 141, distance: 91.0
click at [182, 207] on div "Đà Lạt" at bounding box center [205, 207] width 63 height 9
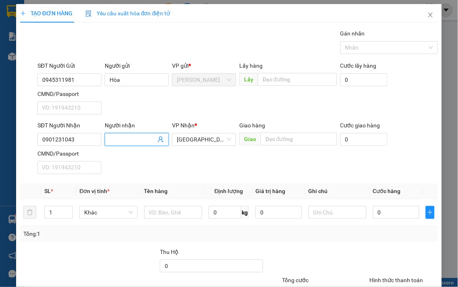
click at [120, 139] on input "Người nhận" at bounding box center [133, 139] width 46 height 9
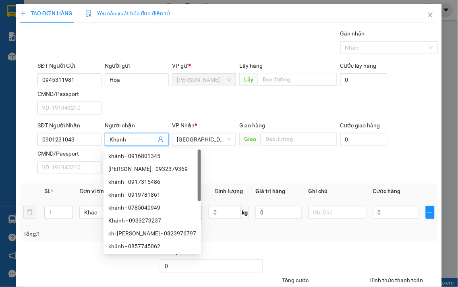
type input "Khanh"
click at [192, 214] on input "text" at bounding box center [173, 212] width 58 height 13
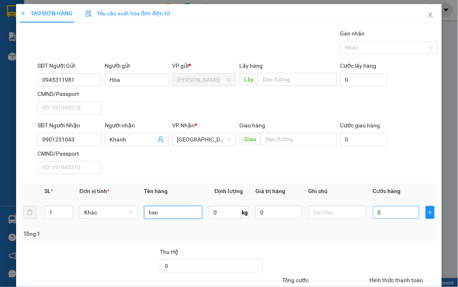
type input "hso"
click at [375, 214] on input "0" at bounding box center [396, 212] width 46 height 13
type input "3"
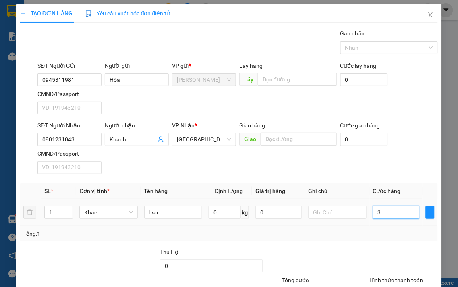
type input "30"
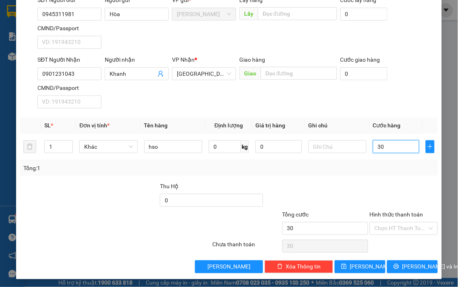
scroll to position [67, 0]
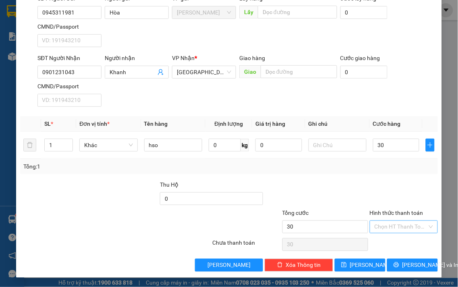
type input "30.000"
click at [405, 226] on input "Hình thức thanh toán" at bounding box center [401, 227] width 53 height 12
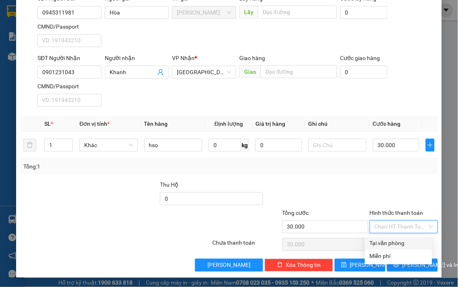
click at [396, 241] on div "Tại văn phòng" at bounding box center [399, 243] width 58 height 9
type input "0"
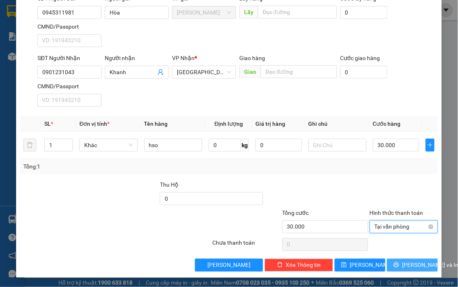
drag, startPoint x: 398, startPoint y: 262, endPoint x: 389, endPoint y: 232, distance: 30.7
click at [397, 262] on button "Lưu và In" at bounding box center [412, 265] width 51 height 13
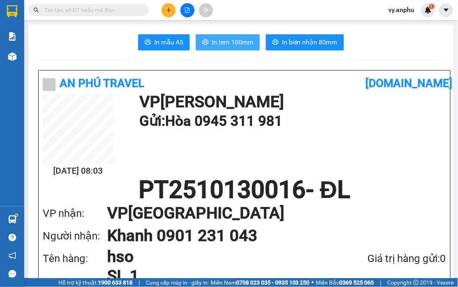
click at [239, 43] on span "In tem 100mm" at bounding box center [232, 42] width 41 height 10
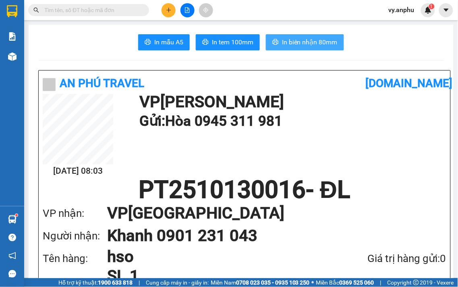
click at [313, 38] on span "In biên nhận 80mm" at bounding box center [310, 42] width 56 height 10
